Goal: Answer question/provide support: Share knowledge or assist other users

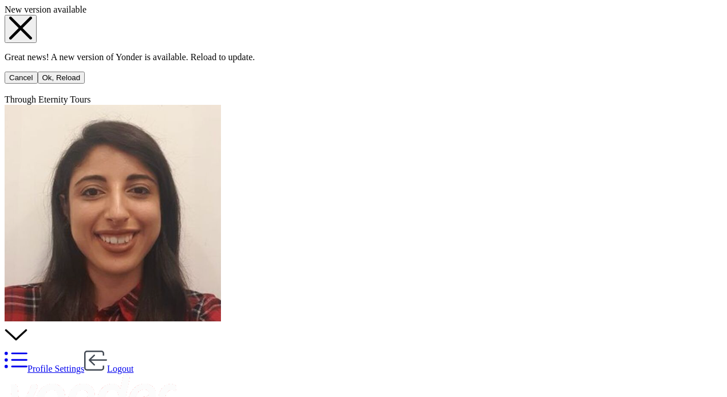
click at [85, 84] on button "Ok, Reload" at bounding box center [62, 78] width 48 height 12
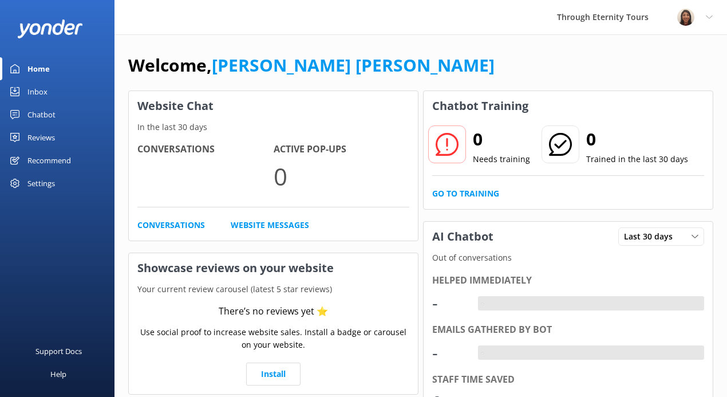
click at [36, 92] on div "Inbox" at bounding box center [37, 91] width 20 height 23
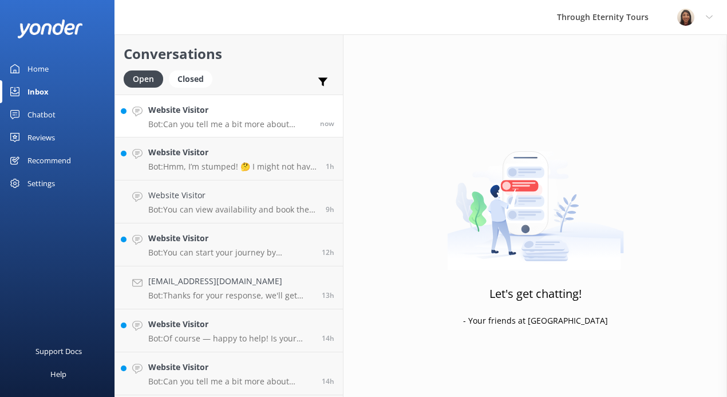
click at [233, 113] on h4 "Website Visitor" at bounding box center [229, 110] width 163 height 13
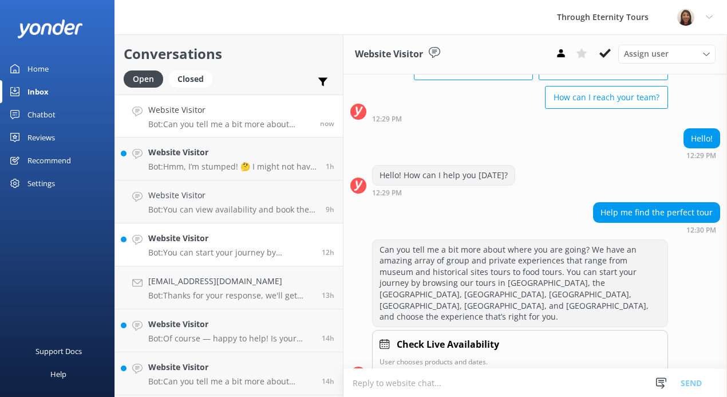
scroll to position [84, 0]
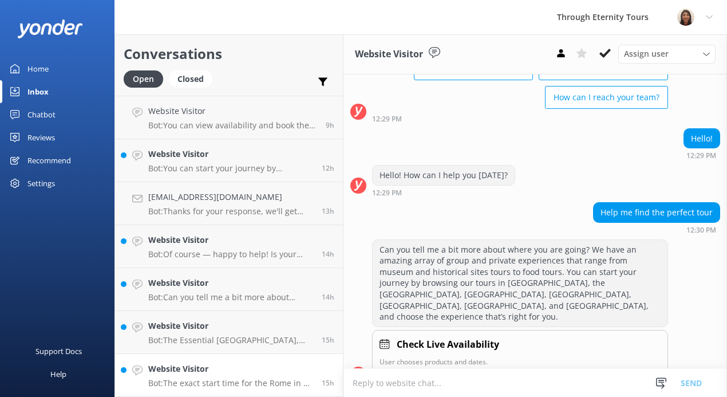
click at [197, 373] on h4 "Website Visitor" at bounding box center [230, 369] width 165 height 13
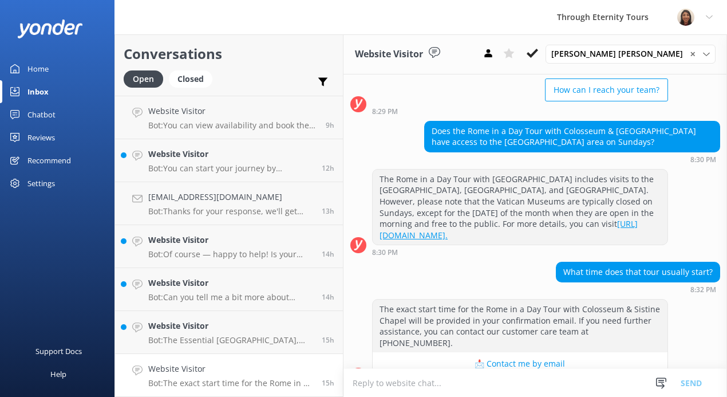
scroll to position [755, 0]
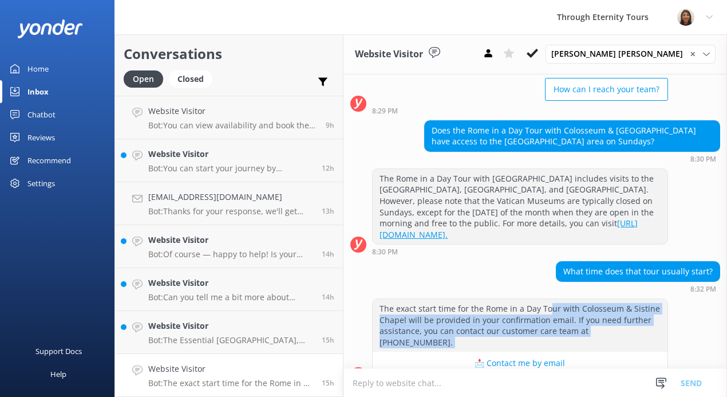
drag, startPoint x: 546, startPoint y: 298, endPoint x: 560, endPoint y: 329, distance: 33.3
click at [560, 329] on div "The exact start time for the Rome in a Day Tour with Colosseum & Sistine Chapel…" at bounding box center [520, 336] width 296 height 77
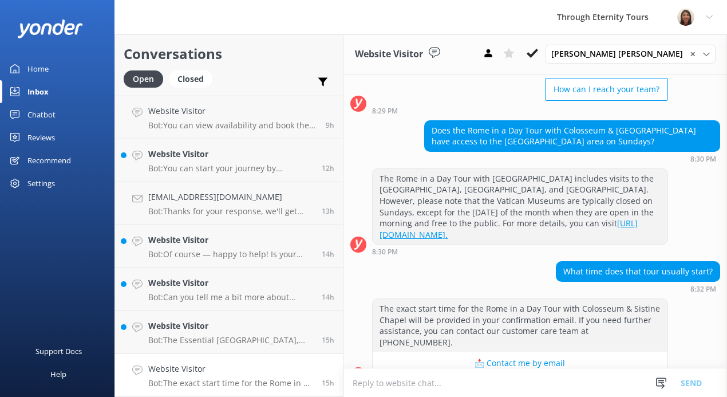
click at [523, 381] on textarea at bounding box center [536, 383] width 384 height 28
paste textarea "Hello, my name is [PERSON_NAME] from Through Eternity Tours.I’m stepping in to …"
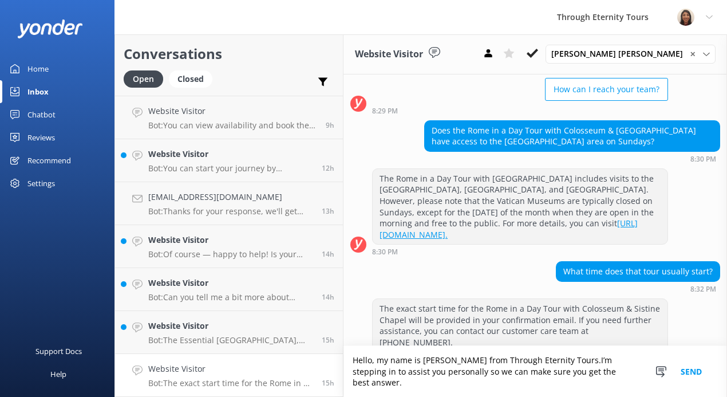
scroll to position [767, 0]
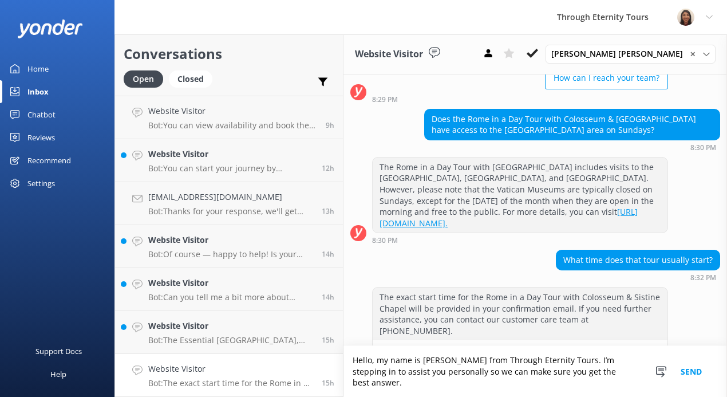
type textarea "Hello, my name is [PERSON_NAME] from Through Eternity Tours. I’m stepping in to…"
click at [686, 372] on button "Send" at bounding box center [691, 371] width 43 height 51
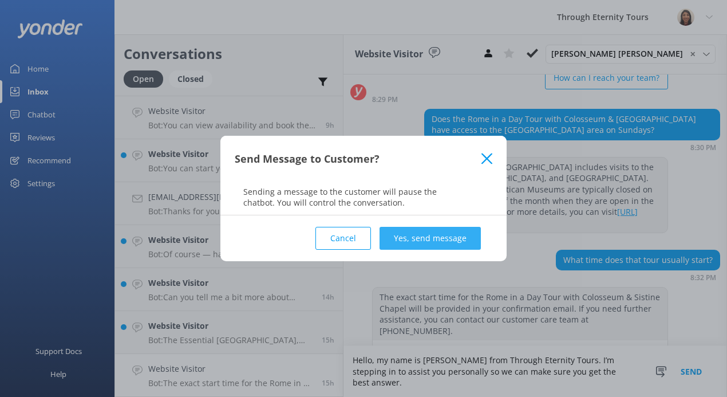
click at [409, 238] on button "Yes, send message" at bounding box center [430, 238] width 101 height 23
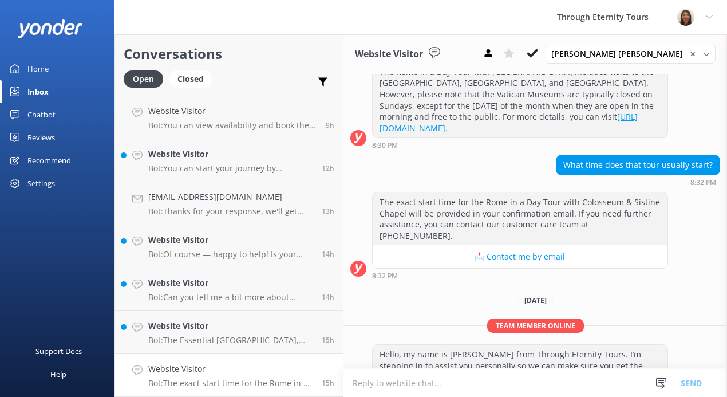
scroll to position [862, 0]
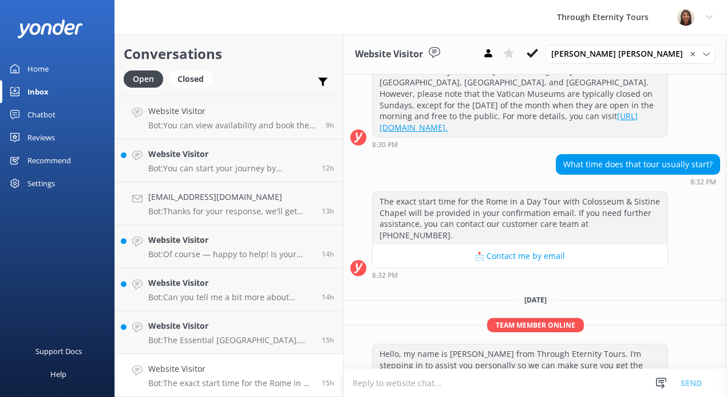
click at [448, 382] on textarea at bounding box center [536, 383] width 384 height 28
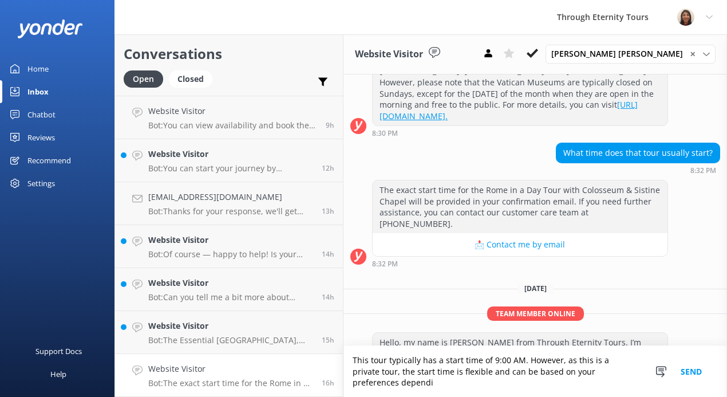
scroll to position [885, 0]
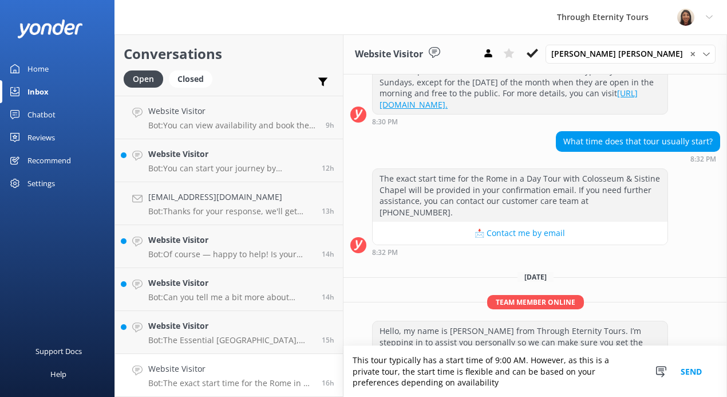
click at [481, 370] on textarea "This tour typically has a start time of 9:00 AM. However, as this is a private …" at bounding box center [536, 371] width 384 height 51
click at [524, 386] on textarea "This tour typically has a start time of 9:00 AM. However, as this is a private …" at bounding box center [536, 371] width 384 height 51
drag, startPoint x: 514, startPoint y: 384, endPoint x: 525, endPoint y: 359, distance: 28.0
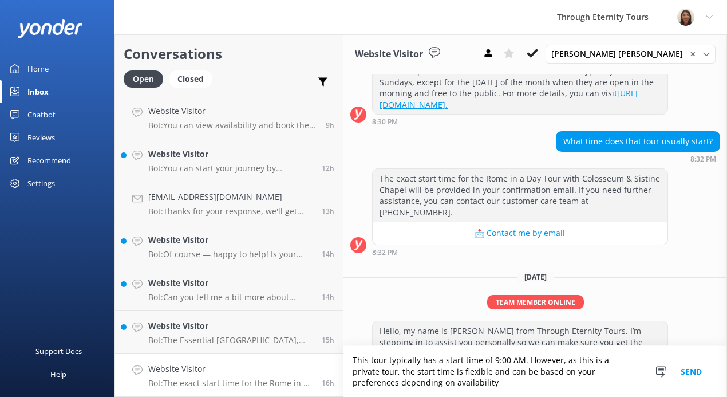
click at [525, 359] on textarea "This tour typically has a start time of 9:00 AM. However, as this is a private …" at bounding box center [536, 371] width 384 height 51
paste textarea "This tour typically begins at 9:00 AM. However, as it is a private tour, the st…"
drag, startPoint x: 389, startPoint y: 371, endPoint x: 542, endPoint y: 357, distance: 153.5
click at [542, 357] on textarea "This tour typically has a start time of 9:00 AM. This tour typically begins at …" at bounding box center [536, 371] width 384 height 51
type textarea "This tour typically has a start time of 9:00 AM. However, as it is a private to…"
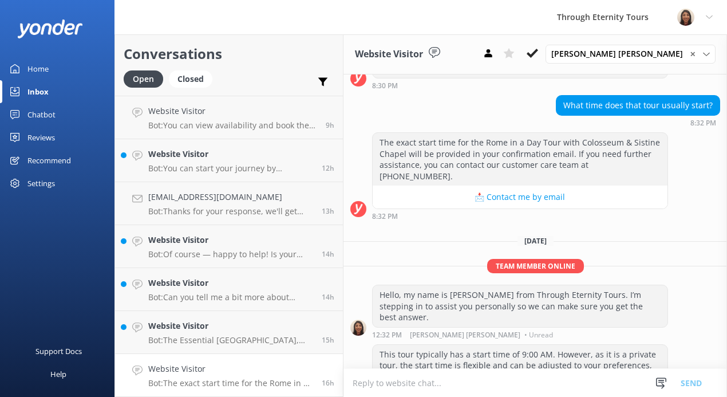
scroll to position [922, 0]
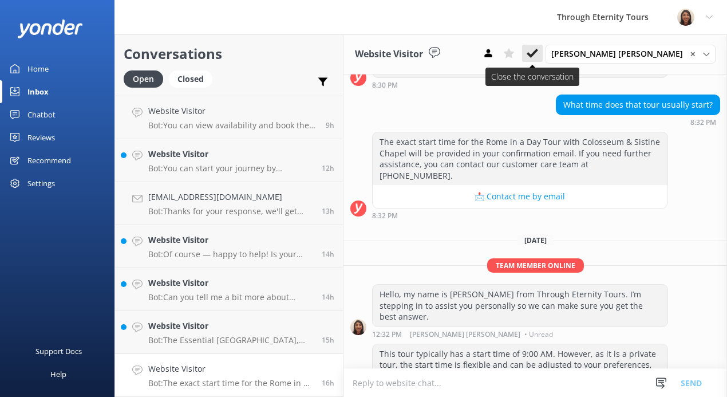
click at [538, 51] on use at bounding box center [532, 53] width 11 height 9
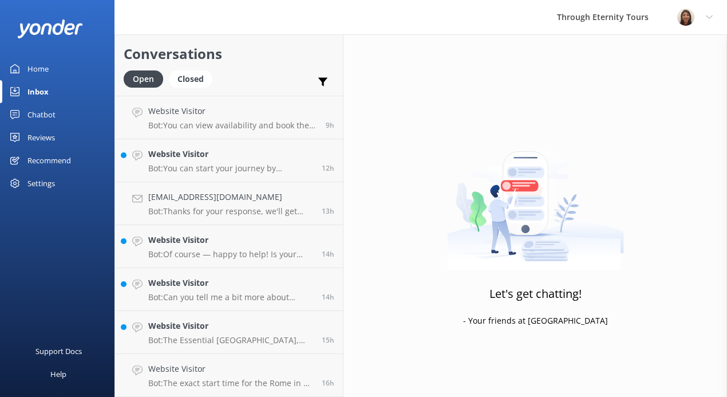
scroll to position [41, 0]
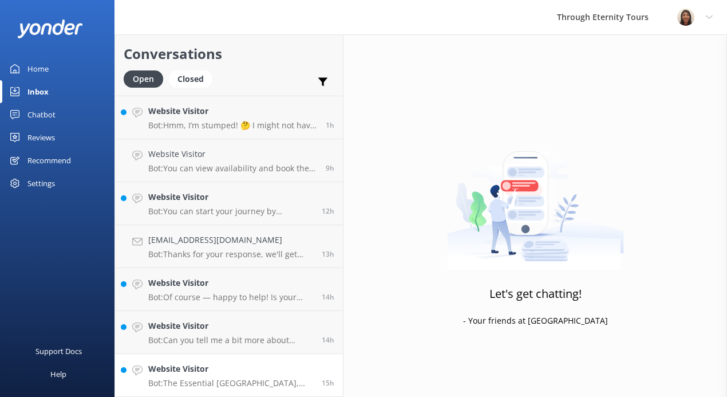
click at [243, 368] on h4 "Website Visitor" at bounding box center [230, 369] width 165 height 13
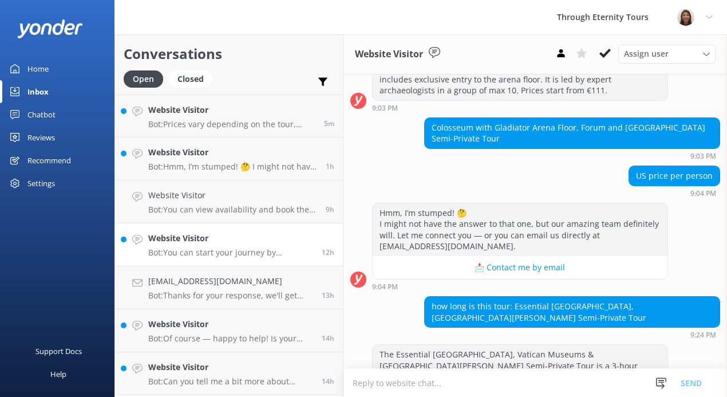
scroll to position [514, 0]
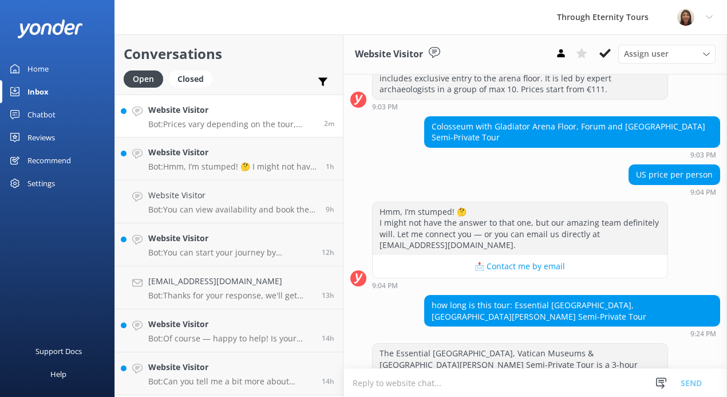
click at [250, 112] on h4 "Website Visitor" at bounding box center [231, 110] width 167 height 13
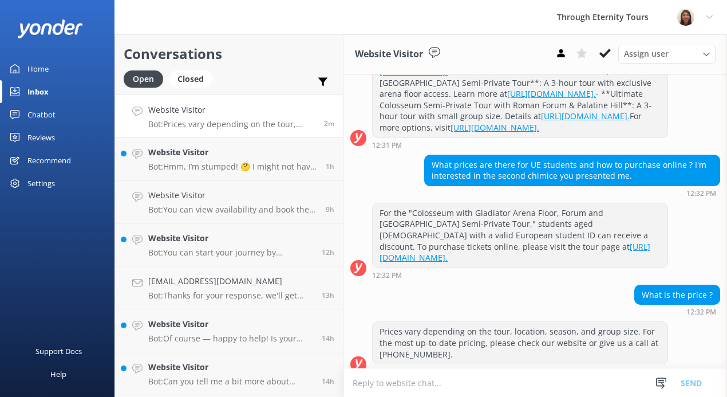
scroll to position [581, 0]
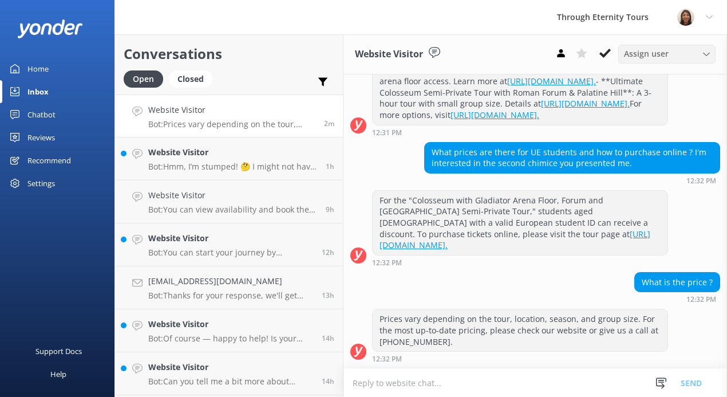
click at [654, 58] on span "Assign user" at bounding box center [646, 54] width 45 height 13
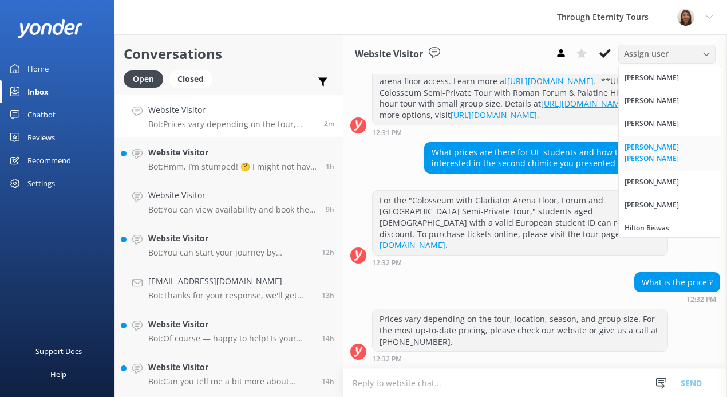
click at [652, 149] on div "[PERSON_NAME] [PERSON_NAME]" at bounding box center [670, 152] width 90 height 23
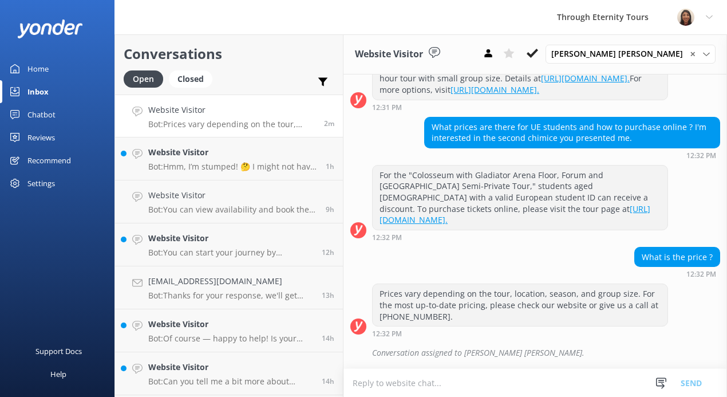
scroll to position [606, 0]
click at [505, 381] on textarea at bounding box center [536, 383] width 384 height 28
paste textarea "Hello, my name is [PERSON_NAME] from Through Eternity Tours. I’m stepping in to…"
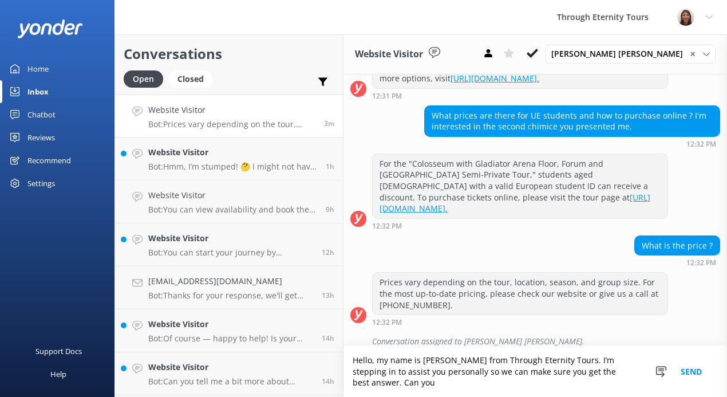
scroll to position [629, 0]
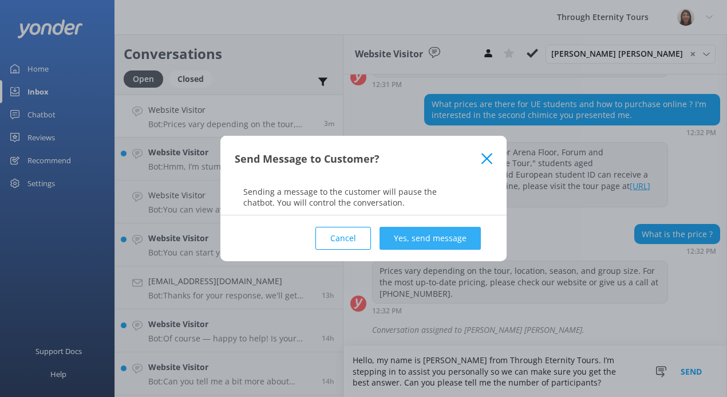
type textarea "Hello, my name is [PERSON_NAME] from Through Eternity Tours. I’m stepping in to…"
click at [452, 234] on button "Yes, send message" at bounding box center [430, 238] width 101 height 23
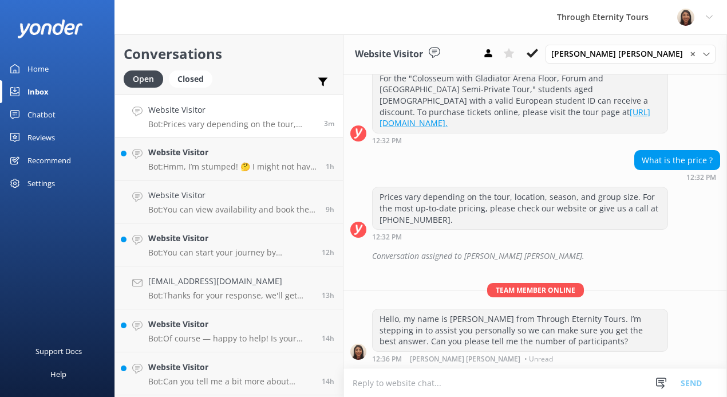
scroll to position [703, 0]
click at [538, 54] on icon at bounding box center [532, 53] width 11 height 11
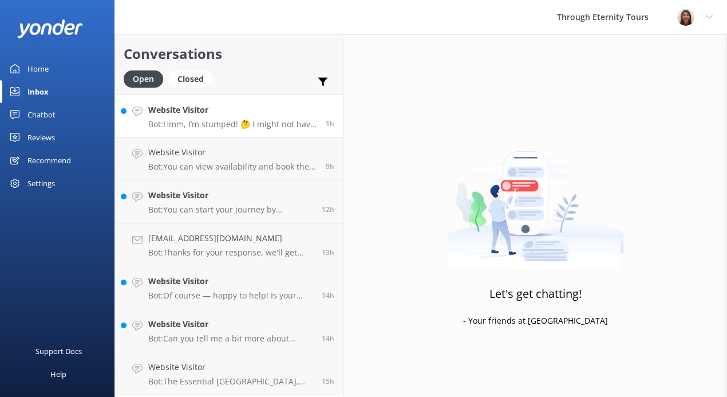
click at [263, 127] on p "Bot: Hmm, I’m stumped! 🤔 I might not have the answer to that one, but our amazi…" at bounding box center [232, 124] width 169 height 10
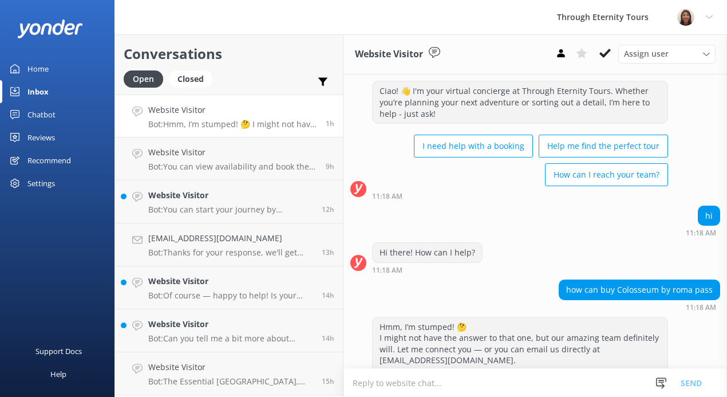
scroll to position [65, 0]
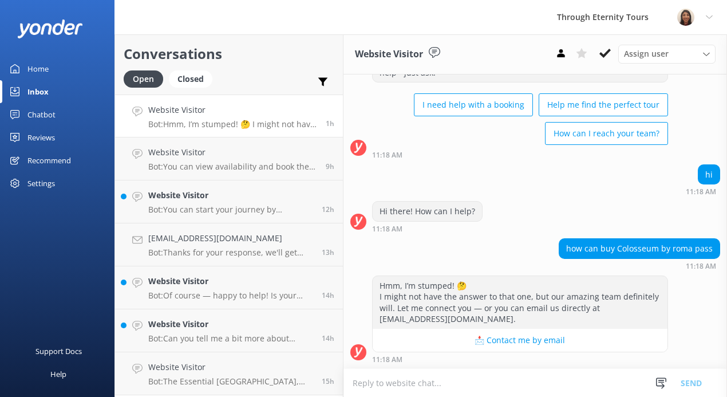
paste textarea "Hello, my name is [PERSON_NAME] from Through Eternity Tours. You have reached t…"
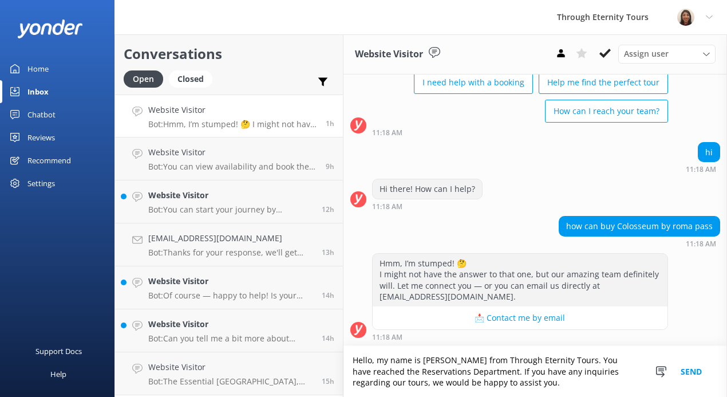
scroll to position [88, 0]
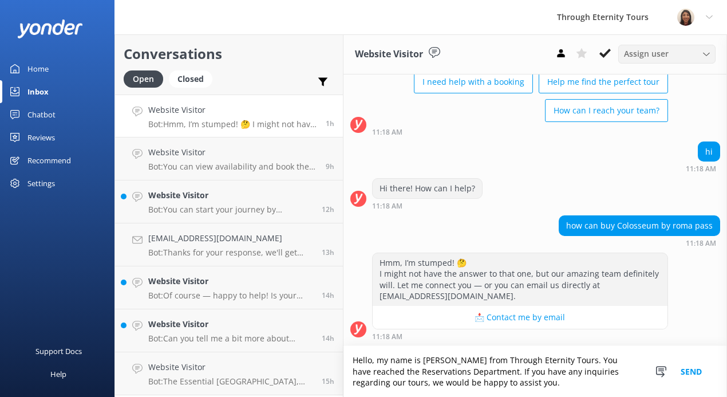
type textarea "Hello, my name is [PERSON_NAME] from Through Eternity Tours. You have reached t…"
click at [675, 52] on div "Assign user" at bounding box center [667, 54] width 92 height 13
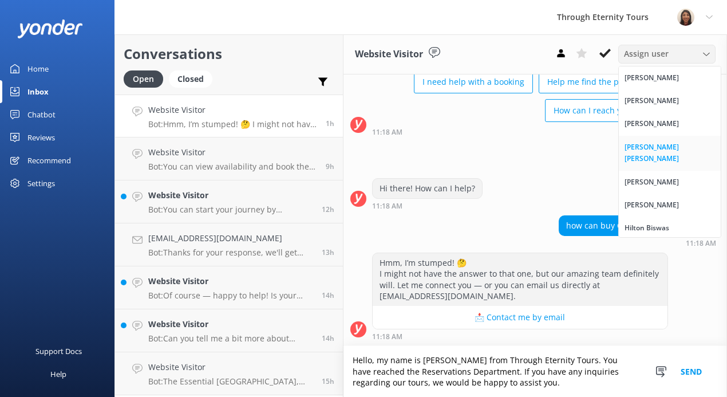
click at [660, 147] on div "[PERSON_NAME] [PERSON_NAME]" at bounding box center [670, 152] width 90 height 23
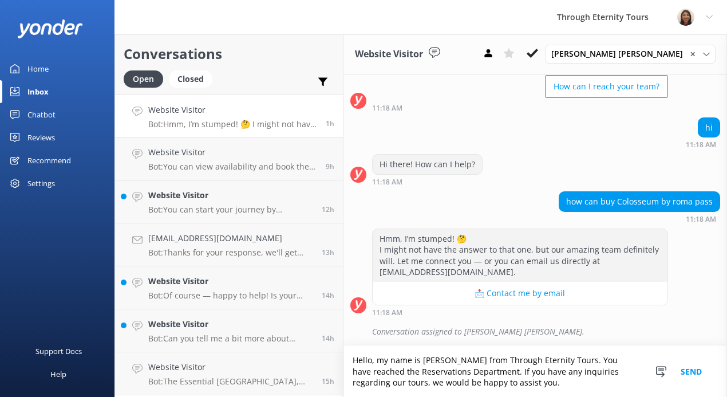
scroll to position [112, 0]
click at [694, 375] on button "Send" at bounding box center [691, 371] width 43 height 51
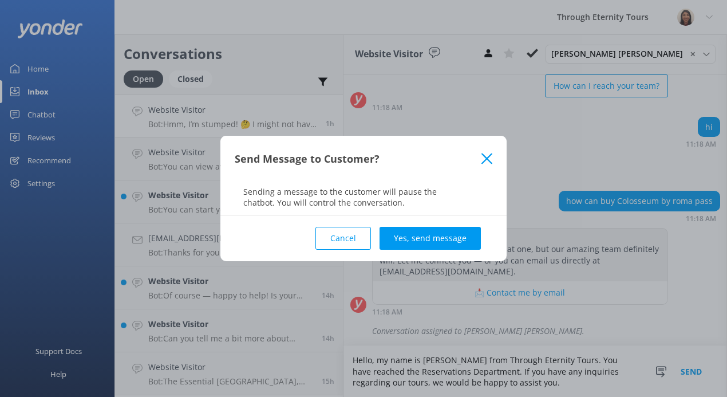
click at [439, 250] on div "Cancel Yes, send message" at bounding box center [364, 238] width 258 height 46
click at [435, 240] on button "Yes, send message" at bounding box center [430, 238] width 101 height 23
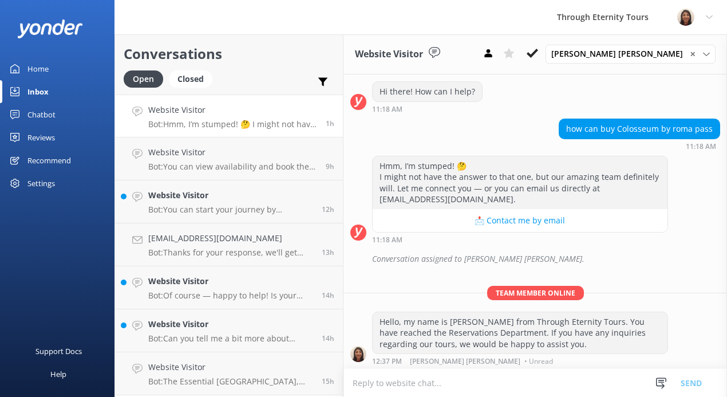
scroll to position [186, 0]
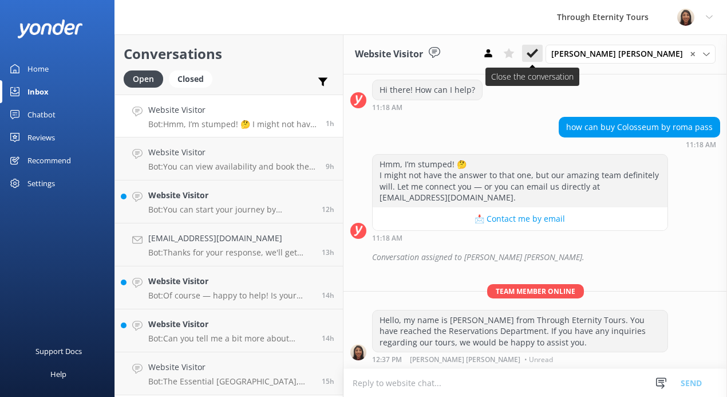
click at [538, 56] on use at bounding box center [532, 53] width 11 height 9
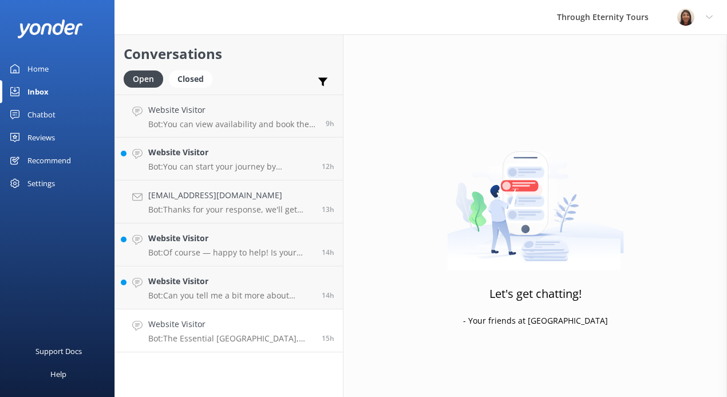
click at [262, 334] on p "Bot: The Essential [GEOGRAPHIC_DATA], Vatican Museums & [GEOGRAPHIC_DATA][PERSO…" at bounding box center [230, 338] width 165 height 10
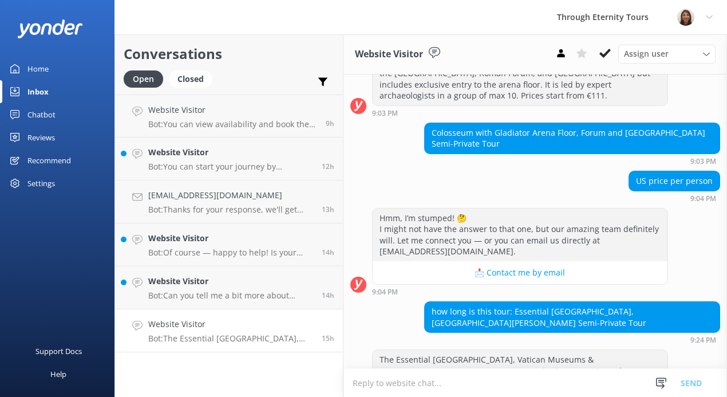
scroll to position [514, 0]
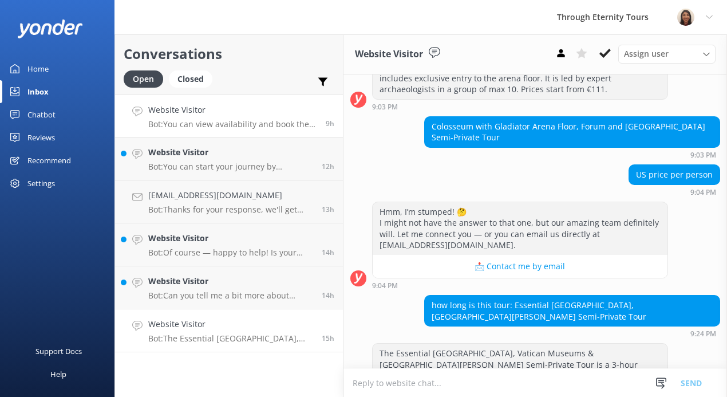
click at [237, 132] on link "Website Visitor Bot: You can view availability and book the Ultimate Colosseum …" at bounding box center [229, 115] width 228 height 43
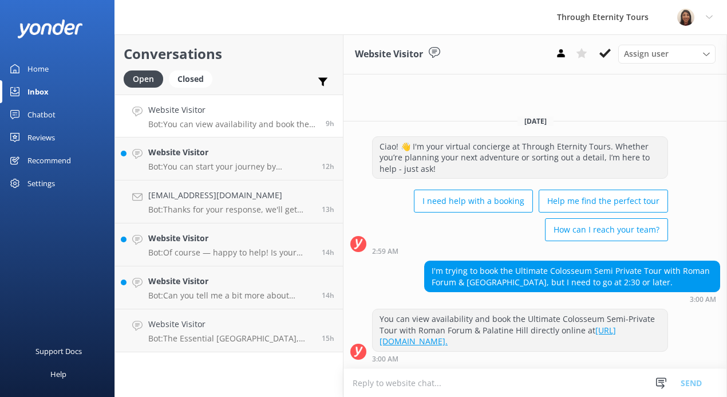
click at [519, 380] on textarea at bounding box center [536, 383] width 384 height 28
type textarea "Hello, my name is [PERSON_NAME] from Through Eternity Tours. You have reached t…"
paste textarea "Hello, my name is [PERSON_NAME] from Through Eternity Tours. Thank you for your…"
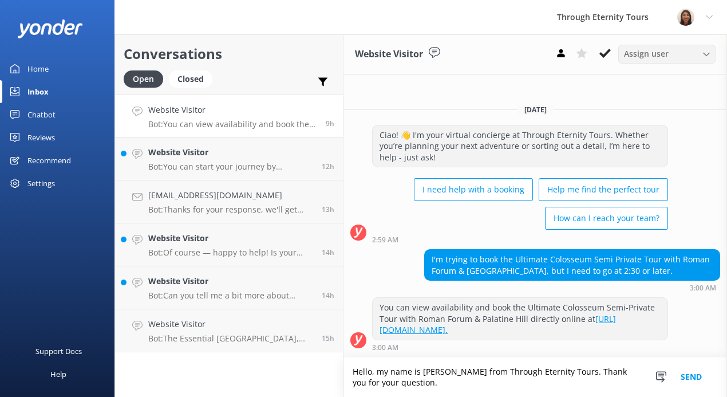
type textarea "Hello, my name is [PERSON_NAME] from Through Eternity Tours. Thank you for your…"
click at [678, 55] on div "Assign user" at bounding box center [667, 54] width 92 height 13
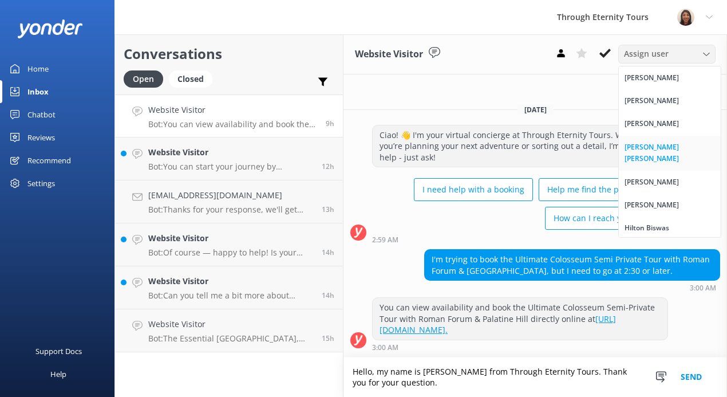
click at [651, 148] on div "[PERSON_NAME] [PERSON_NAME]" at bounding box center [670, 152] width 90 height 23
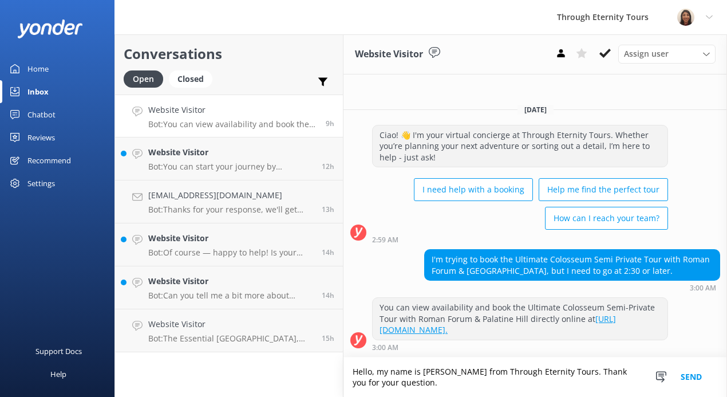
scroll to position [15, 0]
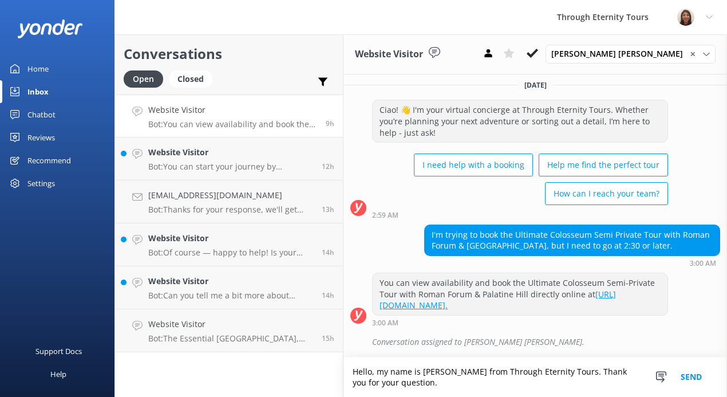
click at [691, 377] on button "Send" at bounding box center [691, 377] width 43 height 40
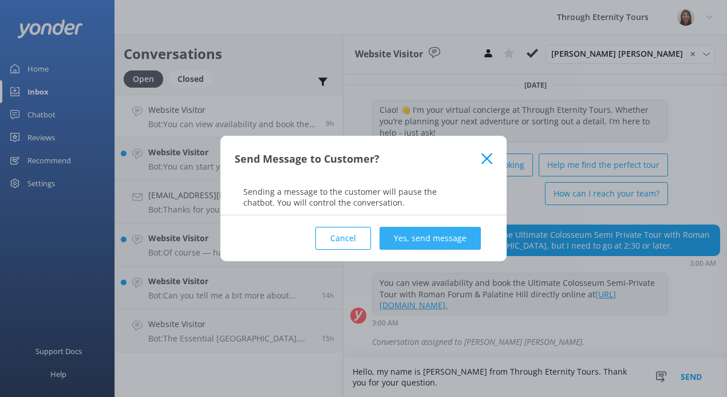
click at [435, 249] on button "Yes, send message" at bounding box center [430, 238] width 101 height 23
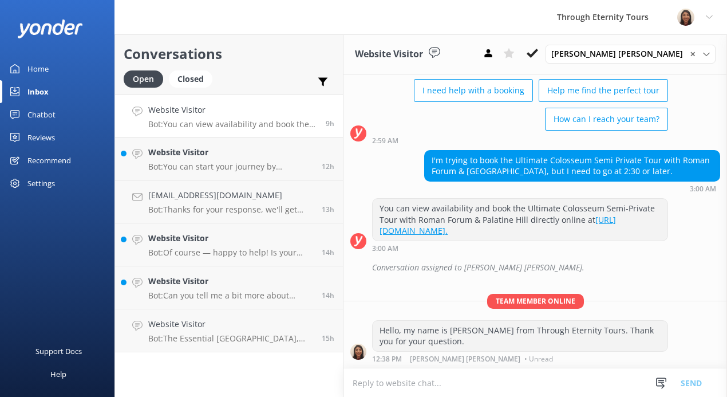
scroll to position [89, 0]
click at [440, 389] on textarea at bounding box center [536, 383] width 384 height 28
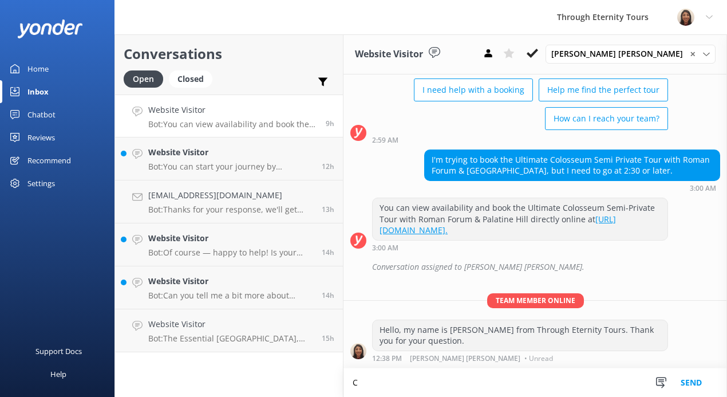
scroll to position [90, 0]
type textarea "Can you kindly specify which dates you are looking to book for?"
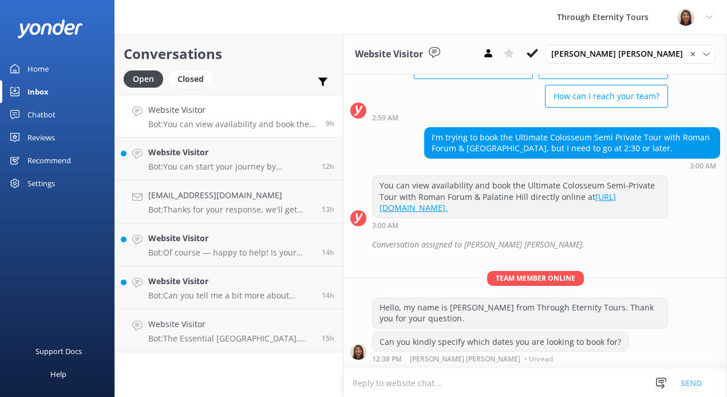
scroll to position [113, 0]
click at [543, 49] on button at bounding box center [532, 53] width 21 height 17
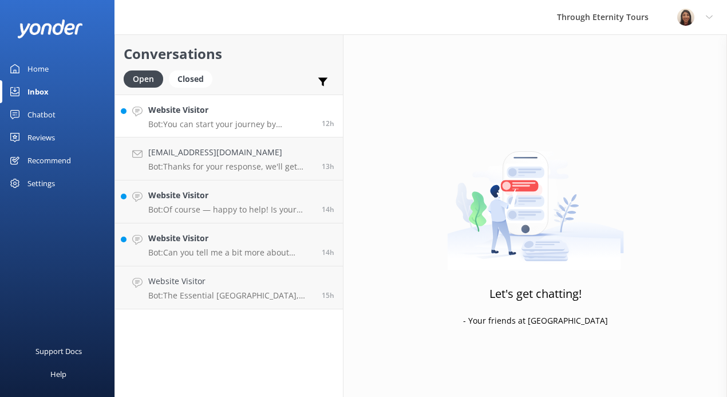
click at [259, 113] on h4 "Website Visitor" at bounding box center [230, 110] width 165 height 13
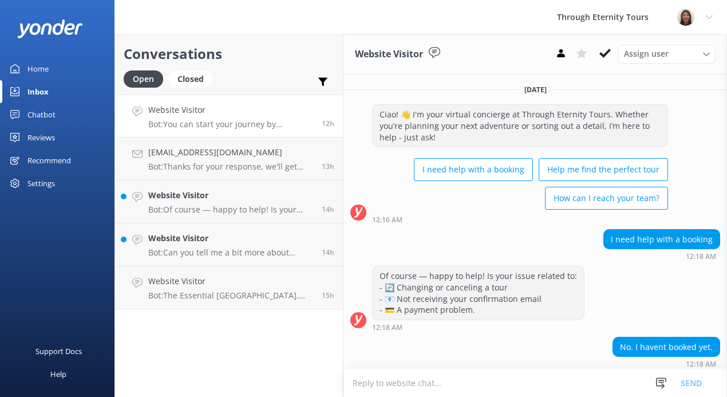
scroll to position [109, 0]
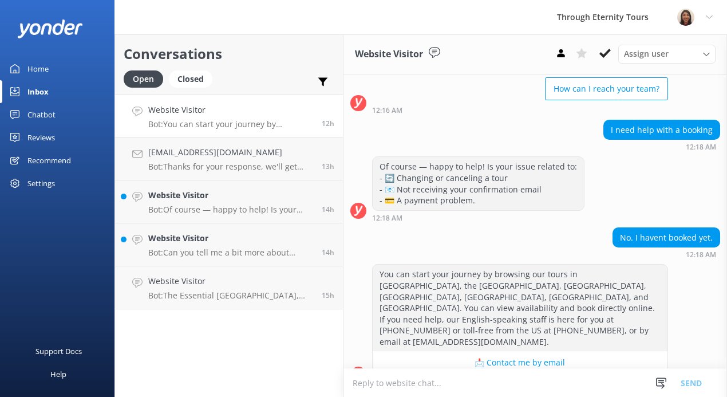
paste textarea "Hello, my name is [PERSON_NAME] from Through Eternity Tours. How can I assist y…"
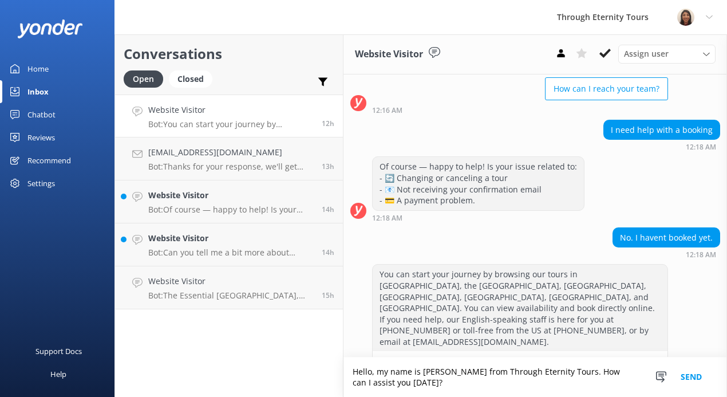
scroll to position [121, 0]
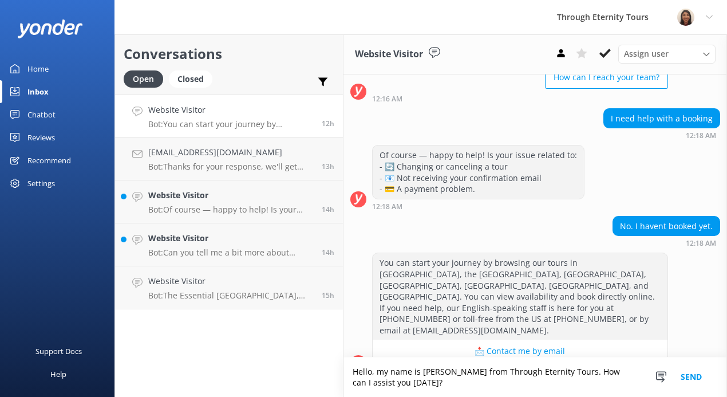
type textarea "Hello, my name is [PERSON_NAME] from Through Eternity Tours. How can I assist y…"
click at [691, 376] on button "Send" at bounding box center [691, 377] width 43 height 40
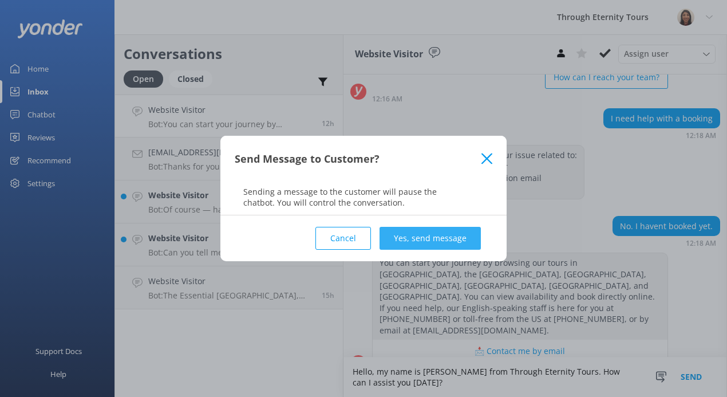
click at [412, 231] on button "Yes, send message" at bounding box center [430, 238] width 101 height 23
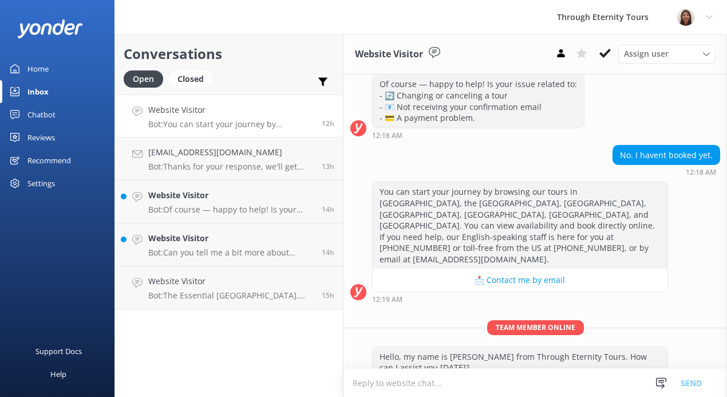
scroll to position [195, 0]
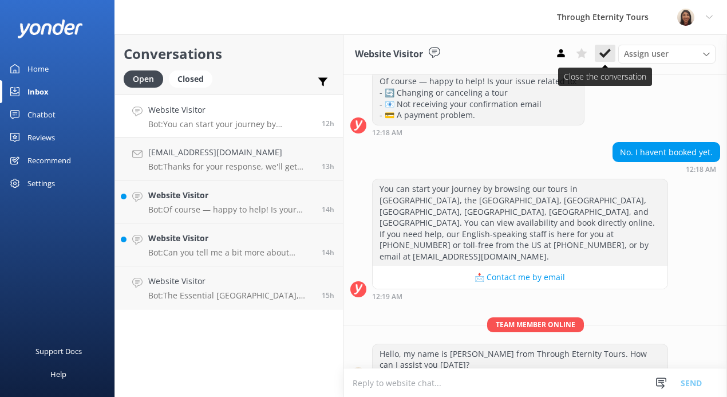
click at [601, 54] on use at bounding box center [605, 53] width 11 height 9
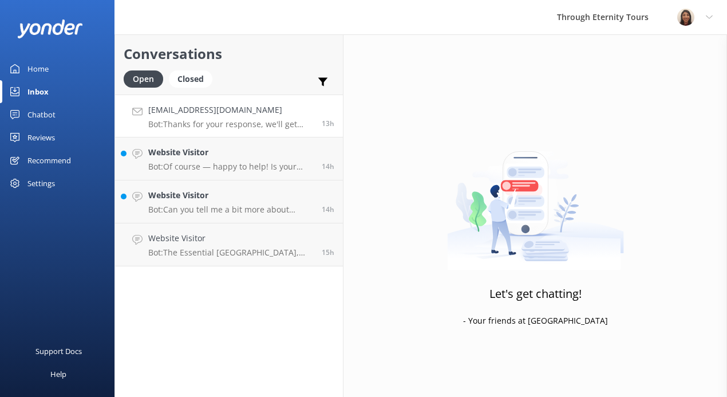
click at [252, 127] on p "Bot: Thanks for your response, we'll get back to you as soon as we can during o…" at bounding box center [230, 124] width 165 height 10
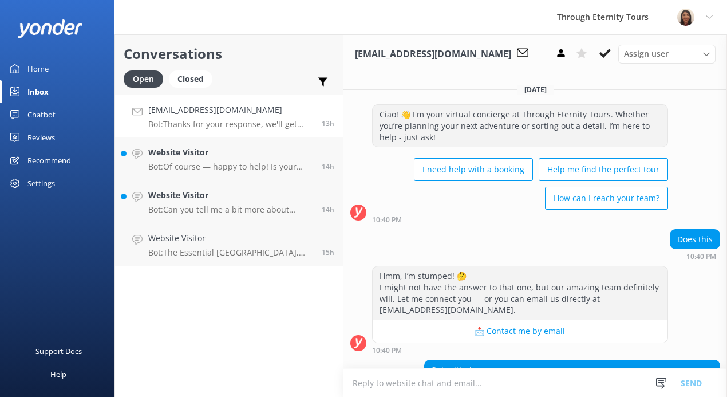
scroll to position [109, 0]
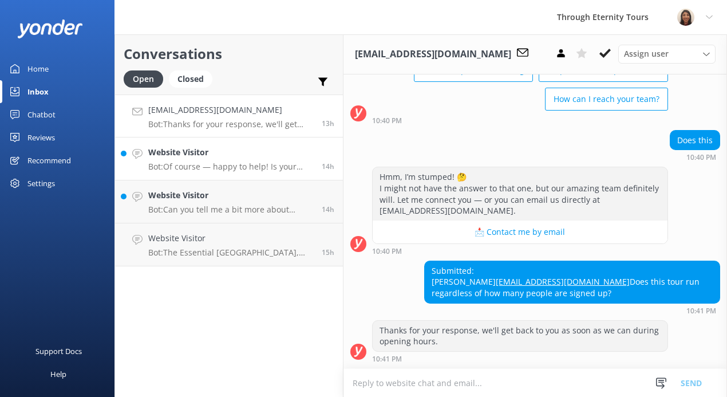
click at [192, 162] on p "Bot: Of course — happy to help! Is your issue related to: - 🔄 Changing or cance…" at bounding box center [230, 167] width 165 height 10
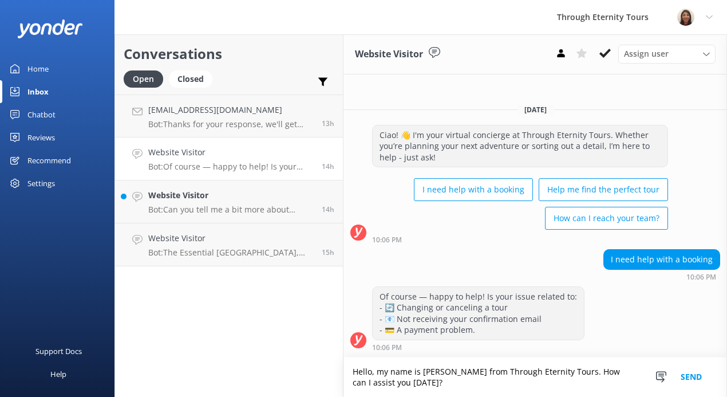
type textarea "Hello, my name is [PERSON_NAME] from Through Eternity Tours. How can I assist y…"
click at [689, 377] on button "Send" at bounding box center [691, 377] width 43 height 40
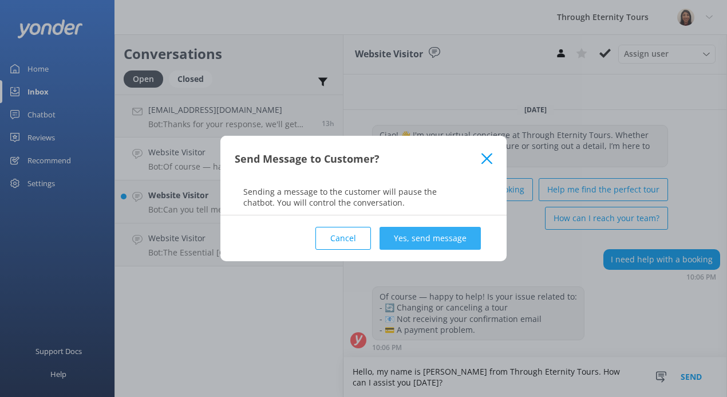
click at [444, 240] on button "Yes, send message" at bounding box center [430, 238] width 101 height 23
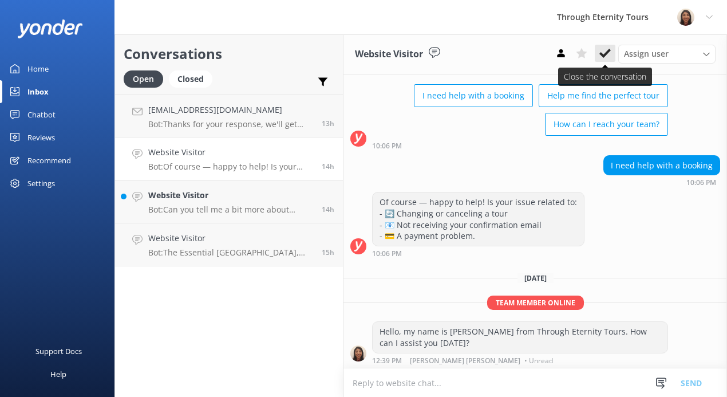
scroll to position [74, 0]
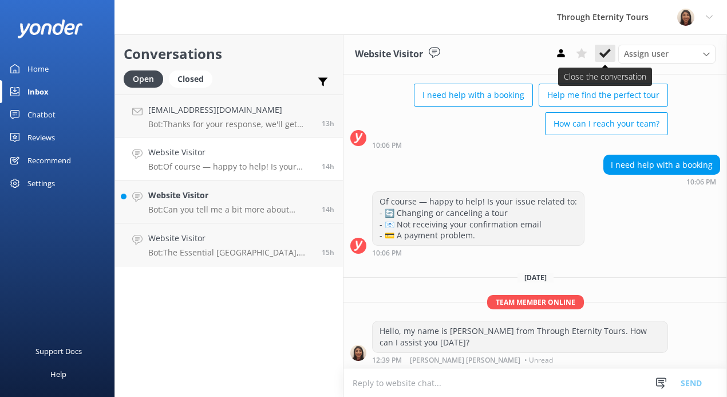
click at [607, 58] on icon at bounding box center [605, 53] width 11 height 11
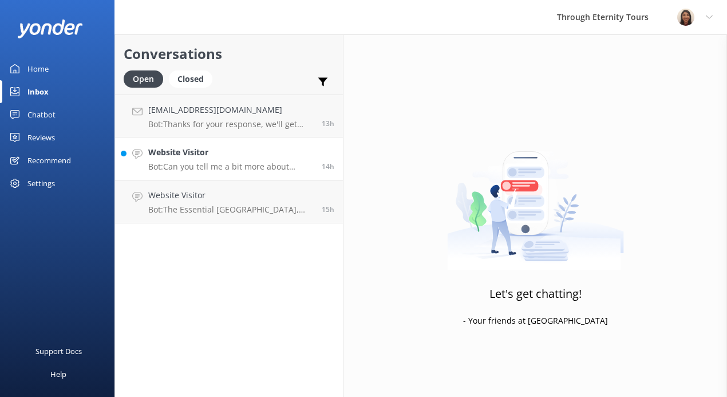
click at [237, 161] on div "Website Visitor Bot: Can you tell me a bit more about where you are going? We h…" at bounding box center [230, 158] width 165 height 25
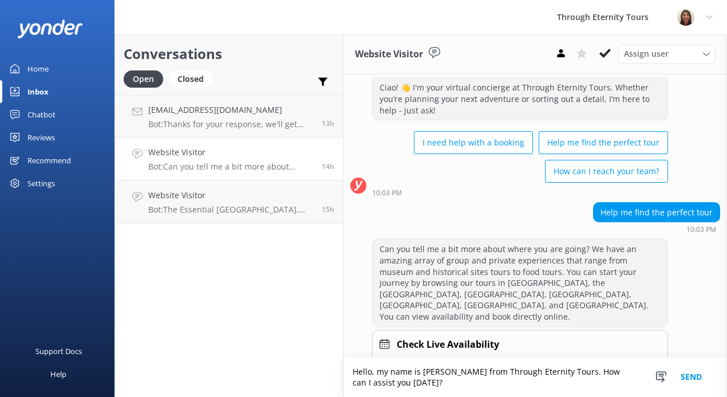
scroll to position [38, 0]
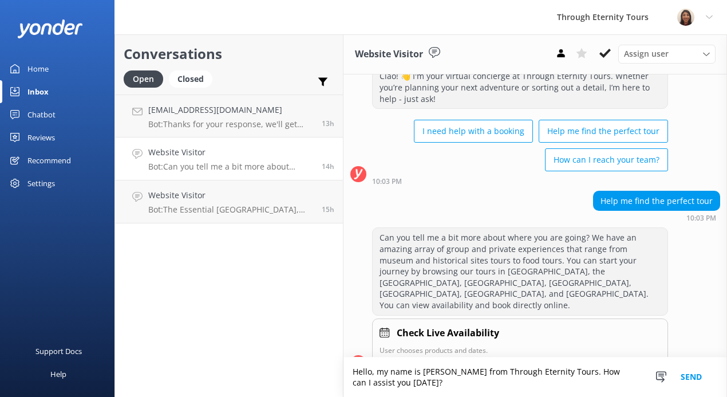
type textarea "Hello, my name is [PERSON_NAME] from Through Eternity Tours. How can I assist y…"
click at [686, 364] on button "Send" at bounding box center [691, 377] width 43 height 40
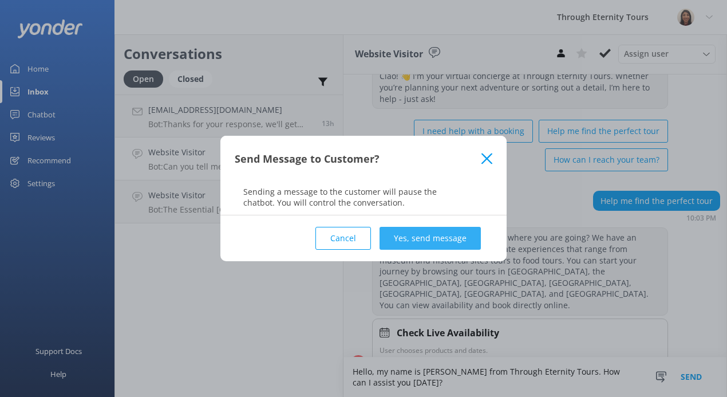
click at [452, 241] on button "Yes, send message" at bounding box center [430, 238] width 101 height 23
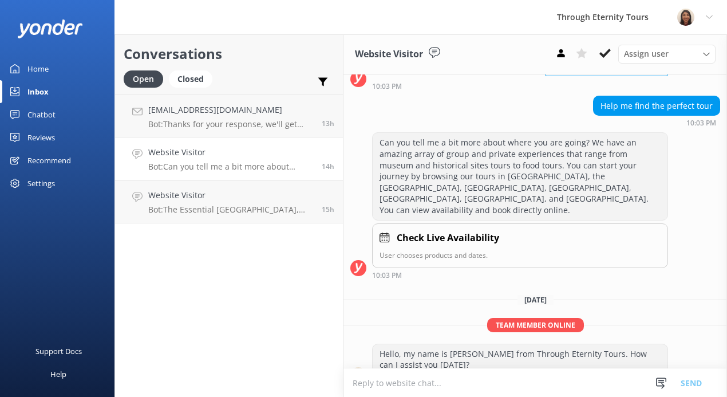
scroll to position [134, 0]
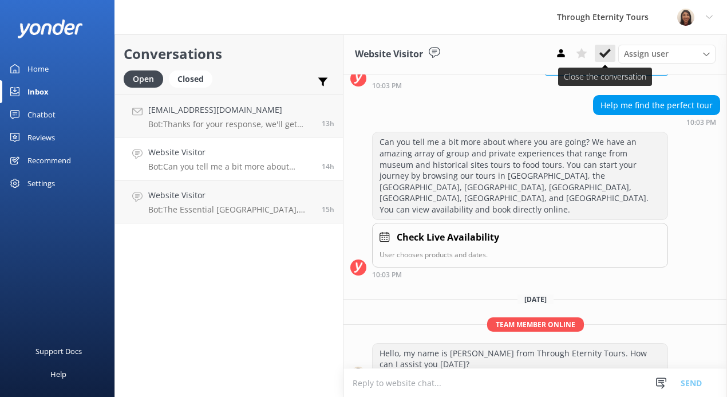
click at [604, 53] on icon at bounding box center [605, 53] width 11 height 11
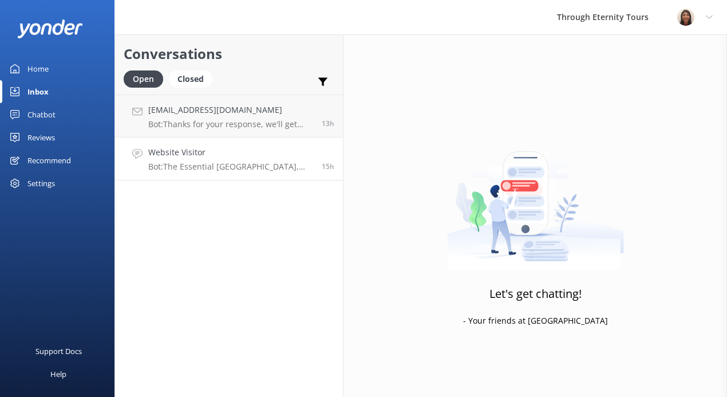
click at [250, 155] on h4 "Website Visitor" at bounding box center [230, 152] width 165 height 13
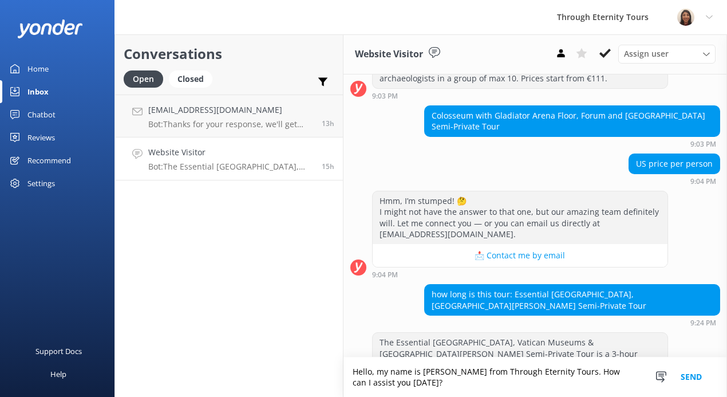
scroll to position [526, 0]
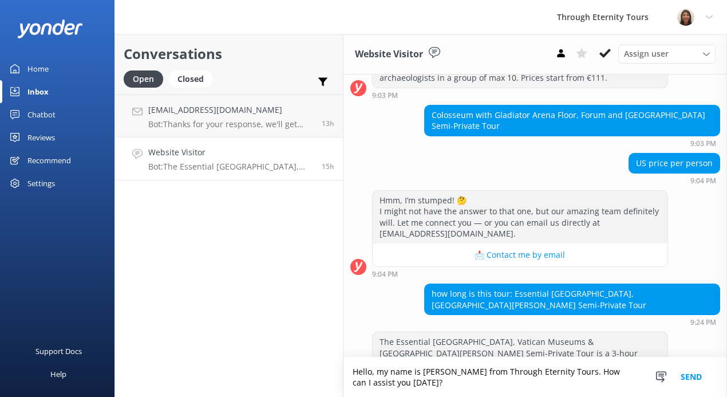
drag, startPoint x: 440, startPoint y: 382, endPoint x: 571, endPoint y: 357, distance: 133.5
click at [571, 357] on form "Hello, my name is [PERSON_NAME] from Through Eternity Tours. How can I assist y…" at bounding box center [536, 377] width 384 height 40
click at [580, 377] on textarea "Hello, my name is [PERSON_NAME] from Through Eternity Tours. How can I assist y…" at bounding box center [536, 377] width 384 height 40
drag, startPoint x: 592, startPoint y: 376, endPoint x: 561, endPoint y: 376, distance: 30.4
click at [561, 376] on textarea "Hello, my name is [PERSON_NAME] from Through Eternity Tours. How can I assist y…" at bounding box center [536, 377] width 384 height 40
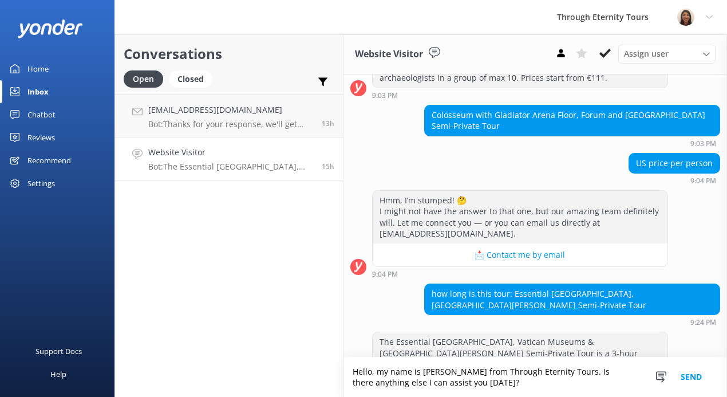
click at [450, 332] on div "The Essential [GEOGRAPHIC_DATA], Vatican Museums & [GEOGRAPHIC_DATA][PERSON_NAM…" at bounding box center [520, 353] width 295 height 42
click at [430, 383] on textarea "Hello, my name is [PERSON_NAME] from Through Eternity Tours. Is there anything …" at bounding box center [536, 377] width 384 height 40
click at [424, 384] on textarea "Hello, my name is [PERSON_NAME] from Through Eternity Tours. Is there anything …" at bounding box center [536, 377] width 384 height 40
click at [708, 375] on button "Send" at bounding box center [691, 377] width 43 height 40
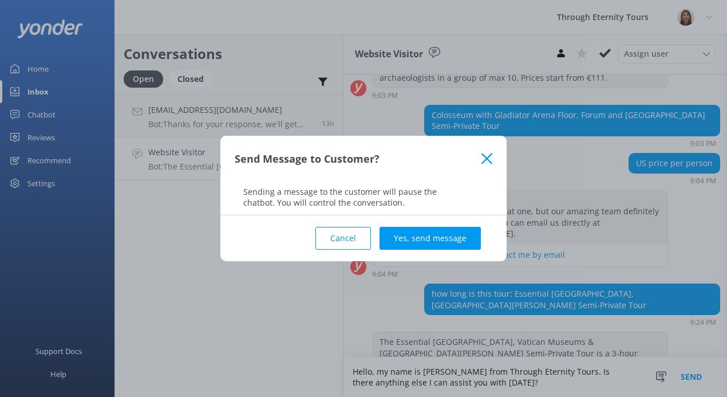
click at [354, 247] on button "Cancel" at bounding box center [344, 238] width 56 height 23
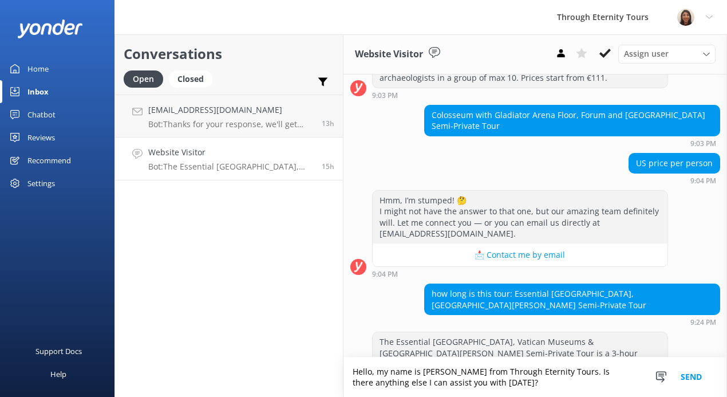
click at [360, 384] on textarea "Hello, my name is [PERSON_NAME] from Through Eternity Tours. Is there anything …" at bounding box center [536, 377] width 384 height 40
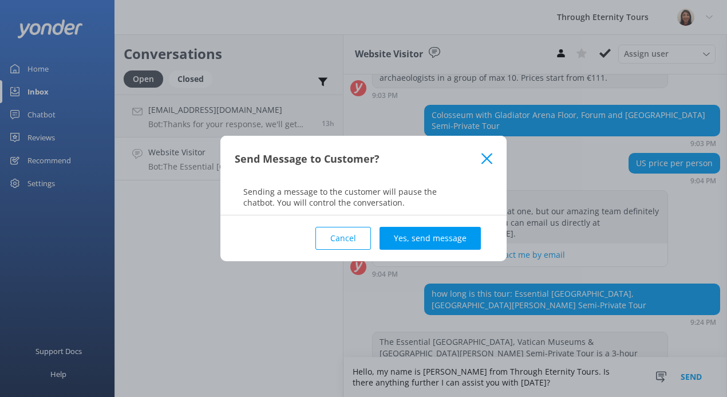
type textarea "Hello, my name is [PERSON_NAME] from Through Eternity Tours. Is there anything …"
click at [468, 222] on div "Cancel Yes, send message" at bounding box center [364, 238] width 258 height 46
click at [466, 238] on button "Yes, send message" at bounding box center [430, 238] width 101 height 23
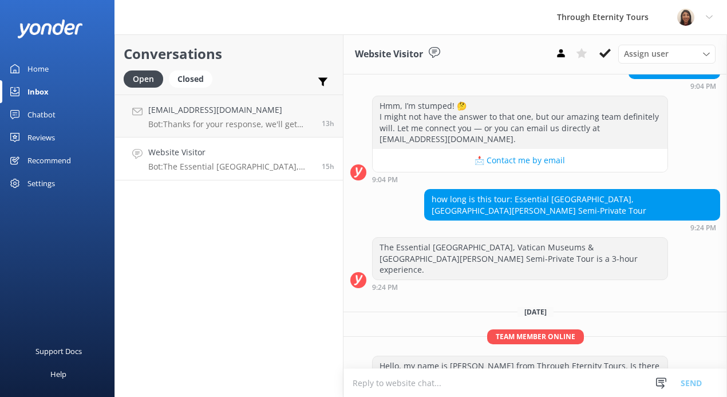
scroll to position [621, 0]
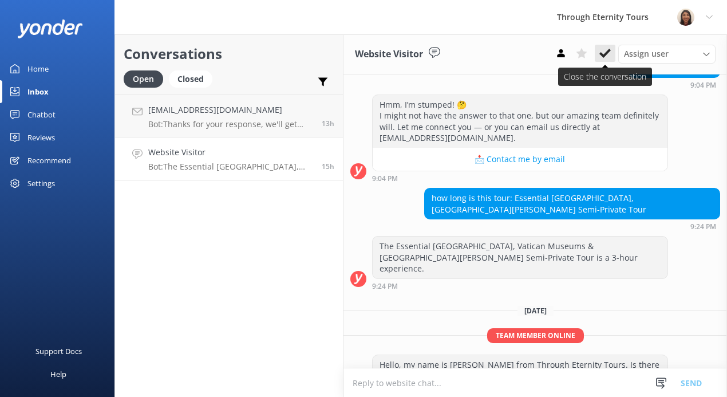
click at [600, 56] on icon at bounding box center [605, 53] width 11 height 11
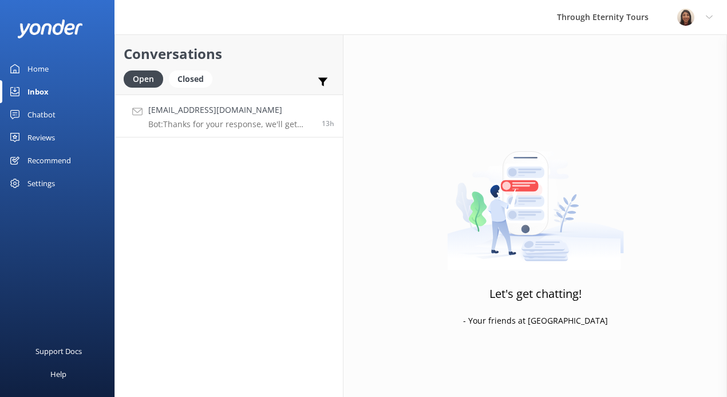
click at [239, 119] on div "[EMAIL_ADDRESS][DOMAIN_NAME] Bot: Thanks for your response, we'll get back to y…" at bounding box center [230, 116] width 165 height 25
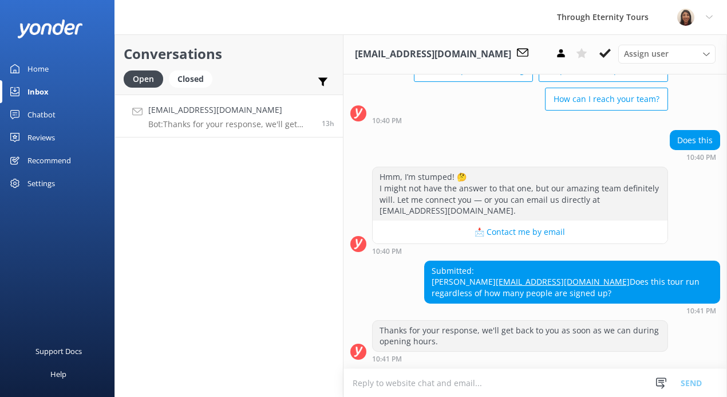
scroll to position [109, 0]
click at [655, 61] on div "Assign user [PERSON_NAME] [PERSON_NAME] [PERSON_NAME] Athina Koukianaki [PERSON…" at bounding box center [667, 54] width 97 height 18
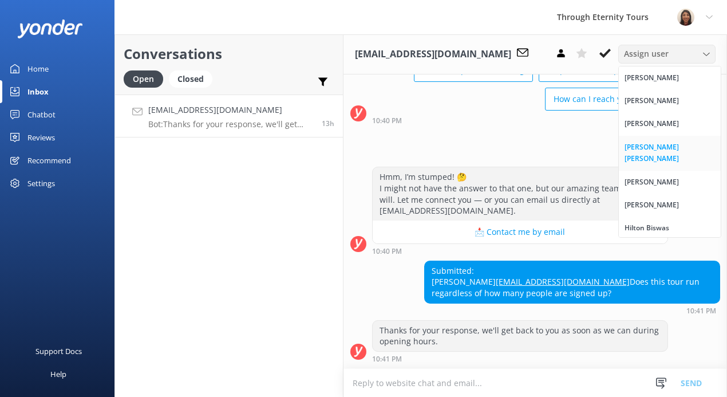
click at [643, 141] on link "[PERSON_NAME] [PERSON_NAME]" at bounding box center [670, 153] width 102 height 35
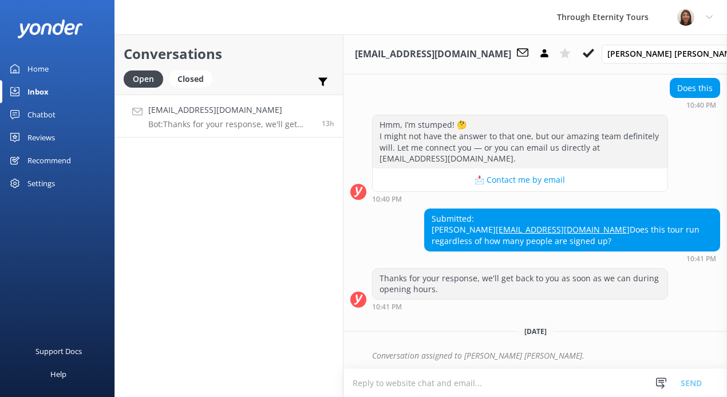
scroll to position [144, 0]
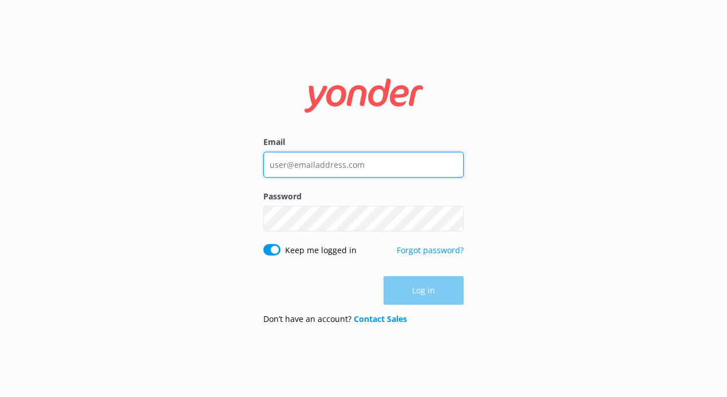
click at [298, 157] on input "Email" at bounding box center [363, 165] width 200 height 26
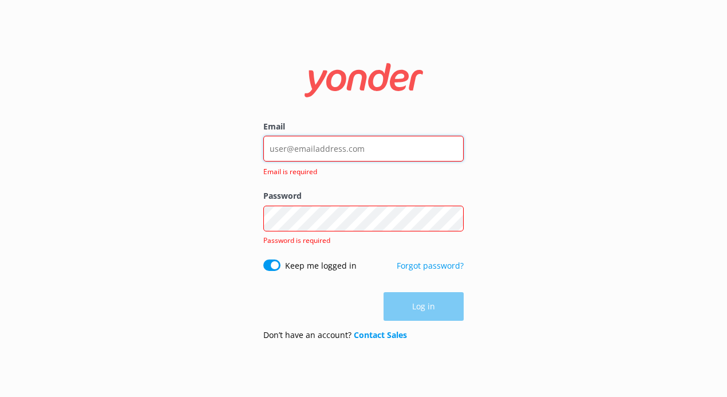
type input "[PERSON_NAME][EMAIL_ADDRESS][DOMAIN_NAME]"
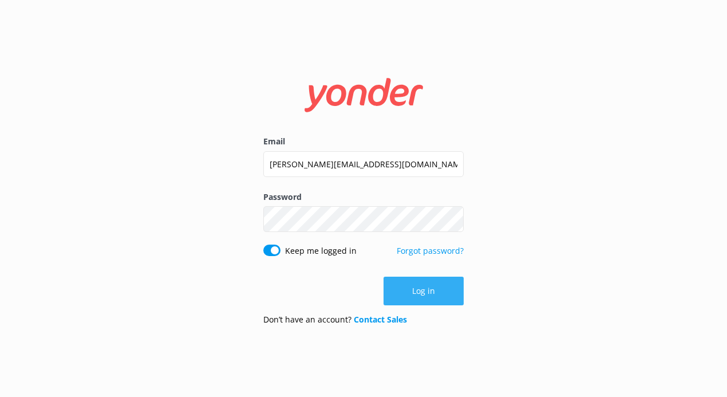
click at [415, 305] on button "Log in" at bounding box center [424, 291] width 80 height 29
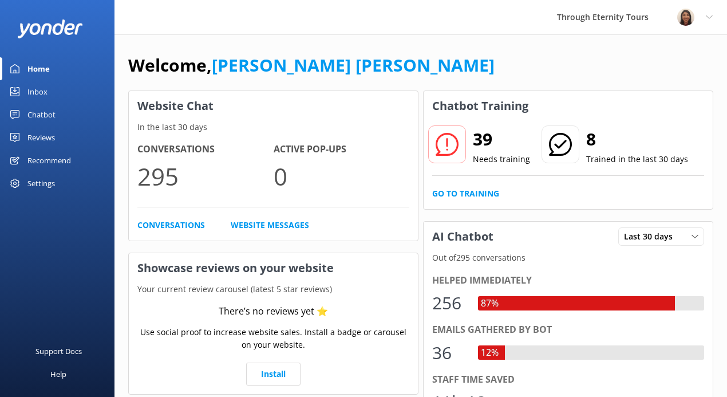
click at [61, 95] on link "Inbox" at bounding box center [57, 91] width 115 height 23
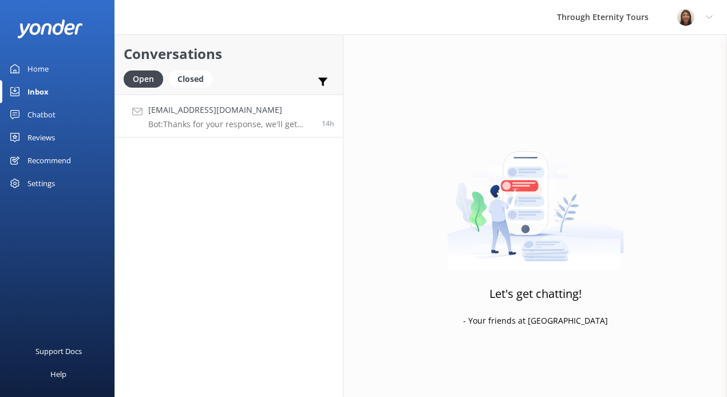
click at [238, 125] on p "Bot: Thanks for your response, we'll get back to you as soon as we can during o…" at bounding box center [230, 124] width 165 height 10
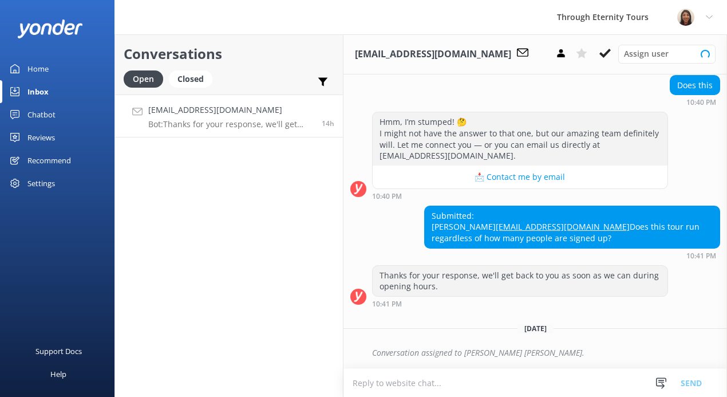
scroll to position [164, 0]
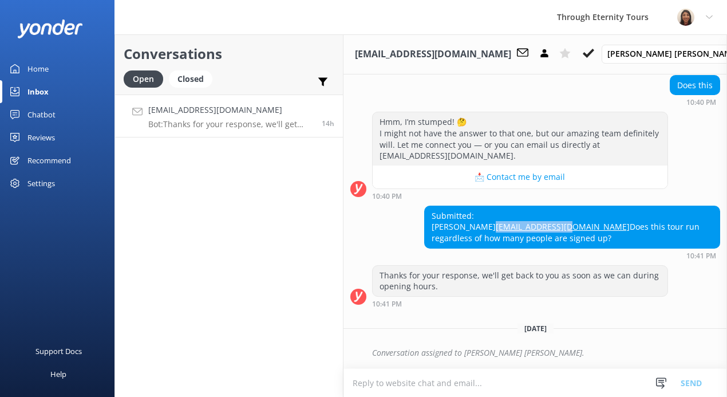
drag, startPoint x: 550, startPoint y: 229, endPoint x: 470, endPoint y: 229, distance: 80.2
click at [470, 229] on div "Submitted: [PERSON_NAME] [PERSON_NAME][EMAIL_ADDRESS][DOMAIN_NAME] Does this to…" at bounding box center [572, 227] width 295 height 42
copy link "[EMAIL_ADDRESS][DOMAIN_NAME]"
click at [484, 215] on div "Submitted: [PERSON_NAME] [PERSON_NAME][EMAIL_ADDRESS][DOMAIN_NAME] Does this to…" at bounding box center [572, 227] width 295 height 42
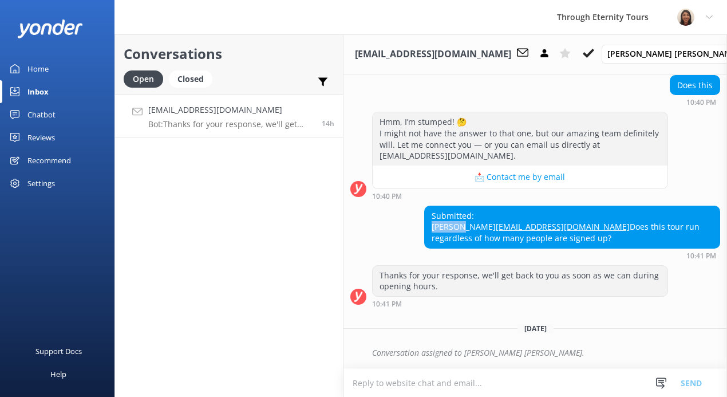
copy div "[PERSON_NAME]"
click at [594, 48] on icon at bounding box center [588, 53] width 11 height 11
